Goal: Check status

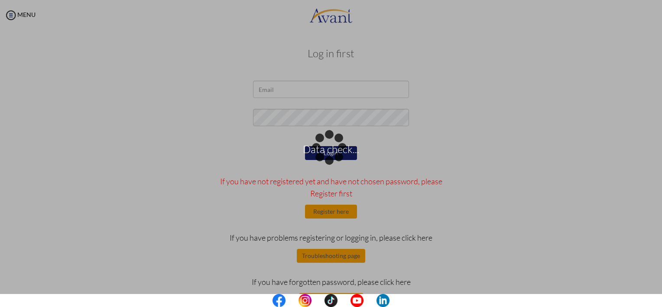
click at [325, 147] on div "Data check..." at bounding box center [331, 153] width 12 height 12
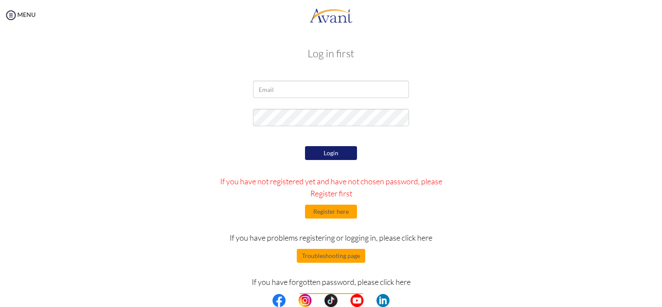
click at [540, 104] on form "Login If you have not registered yet and have not chosen password, please Regis…" at bounding box center [331, 194] width 494 height 226
click at [546, 105] on form "Login If you have not registered yet and have not chosen password, please Regis…" at bounding box center [331, 194] width 494 height 226
click at [295, 88] on input "email" at bounding box center [331, 89] width 156 height 17
type input "[EMAIL_ADDRESS][DOMAIN_NAME]"
click at [297, 87] on input "email" at bounding box center [331, 89] width 156 height 17
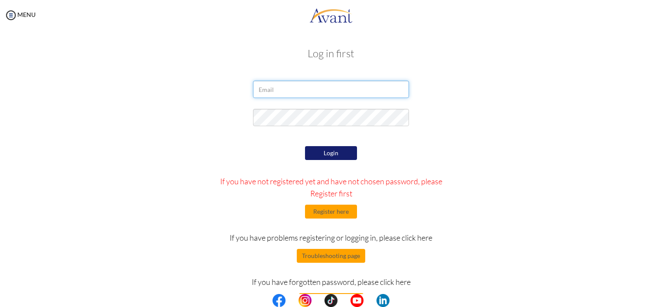
type input "[EMAIL_ADDRESS][DOMAIN_NAME]"
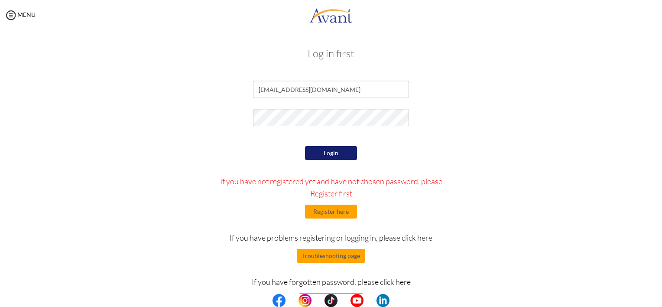
click at [333, 152] on button "Login" at bounding box center [331, 153] width 52 height 14
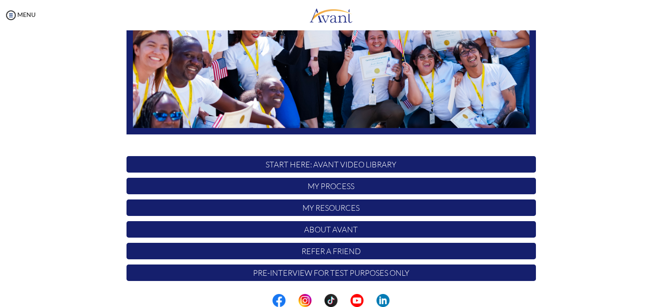
scroll to position [174, 0]
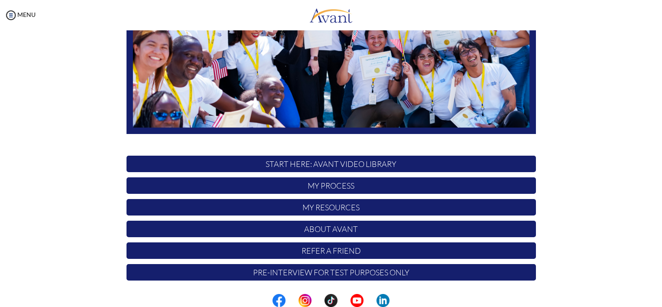
click at [366, 185] on p "My Process" at bounding box center [332, 185] width 410 height 16
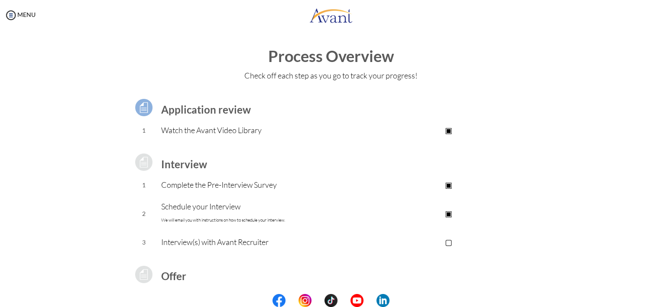
click at [449, 241] on p "▢" at bounding box center [449, 242] width 174 height 12
drag, startPoint x: 557, startPoint y: 202, endPoint x: 590, endPoint y: 329, distance: 130.8
click at [590, 306] on html "Maintenance break. Please come back in 2 hours. MENU My Status What is the next…" at bounding box center [331, 153] width 662 height 307
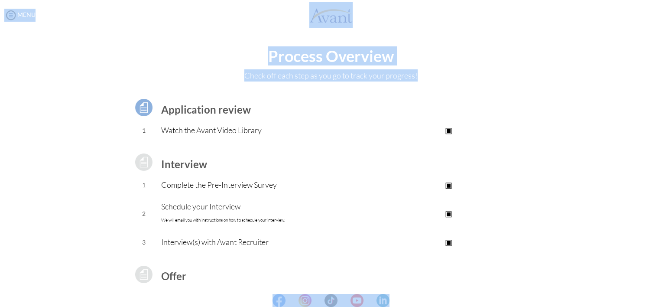
click at [351, 136] on td "Watch the Avant Video Library" at bounding box center [261, 131] width 201 height 22
click at [563, 147] on div "Application review 1 Watch the Avant Video Library ▣ Avant Video Library Interv…" at bounding box center [331, 230] width 507 height 286
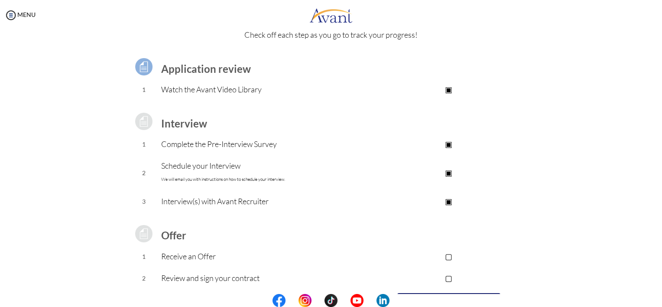
scroll to position [87, 0]
